Goal: Task Accomplishment & Management: Use online tool/utility

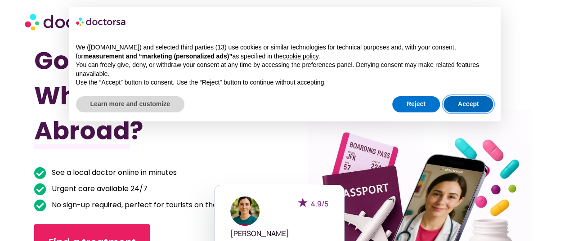
click at [455, 108] on button "Accept" at bounding box center [468, 104] width 50 height 16
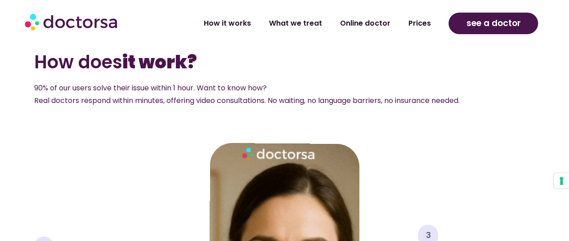
scroll to position [1139, 0]
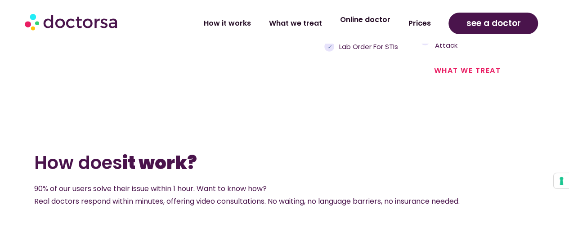
click at [375, 16] on link "Online doctor" at bounding box center [365, 19] width 68 height 21
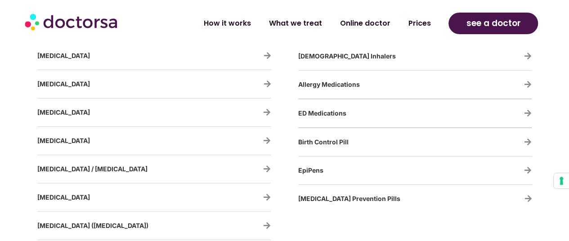
scroll to position [1754, 0]
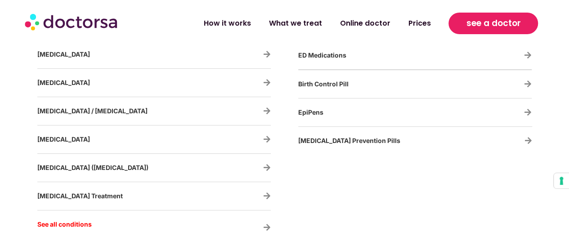
click at [520, 17] on span "see a doctor" at bounding box center [493, 23] width 54 height 14
